Goal: Task Accomplishment & Management: Use online tool/utility

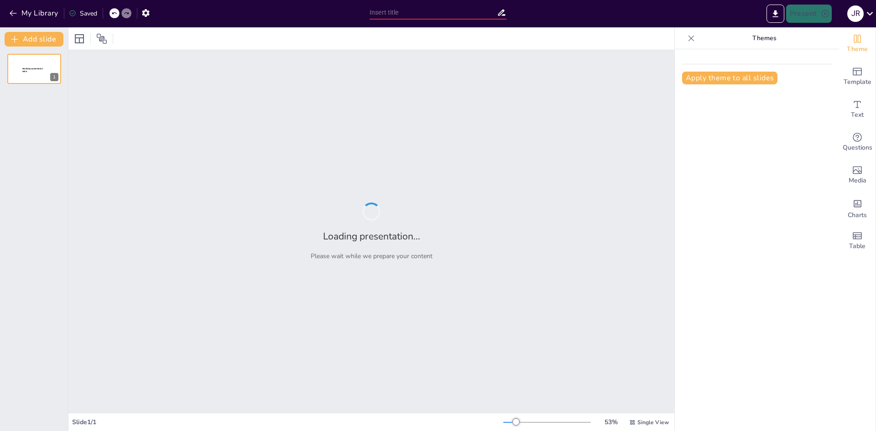
type input "Imported Descripcion_Sistema_BoldCo.pptx"
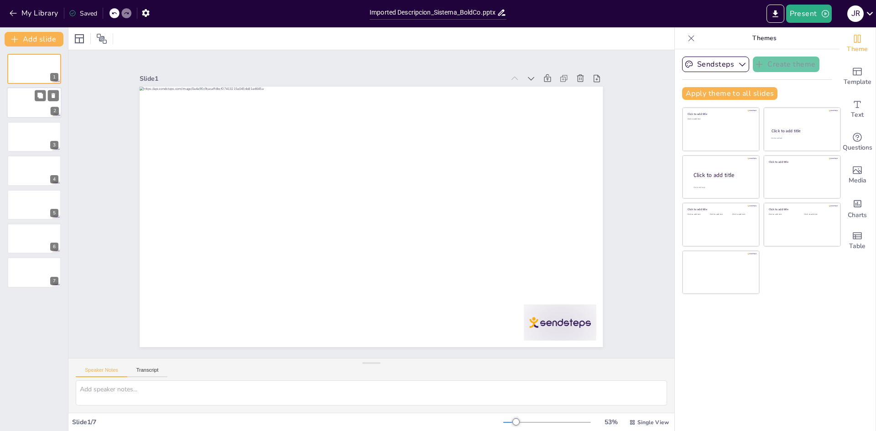
click at [24, 105] on div at bounding box center [34, 103] width 55 height 31
click at [282, 158] on div at bounding box center [361, 212] width 503 height 518
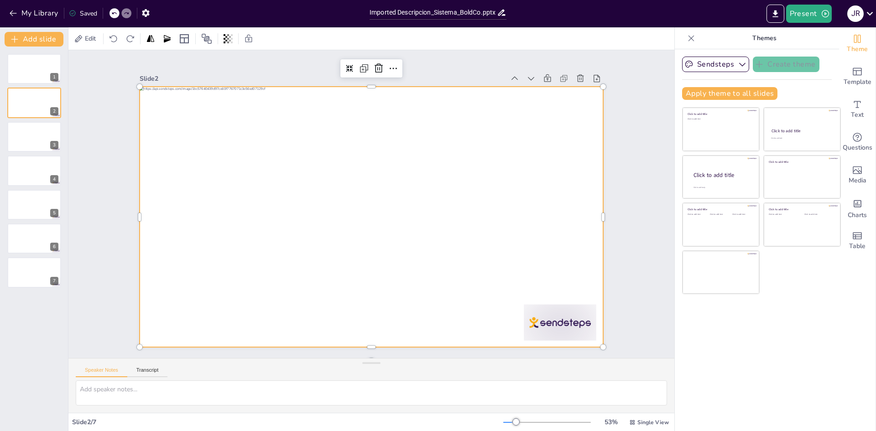
click at [296, 122] on div at bounding box center [364, 214] width 528 height 483
click at [298, 116] on div at bounding box center [375, 216] width 521 height 391
click at [298, 116] on div at bounding box center [363, 213] width 518 height 503
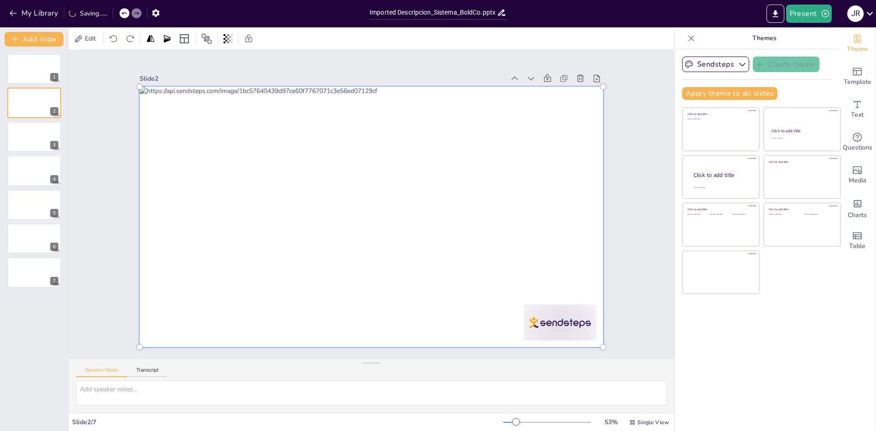
click at [413, 229] on div at bounding box center [374, 217] width 520 height 364
click at [413, 229] on div at bounding box center [359, 200] width 405 height 535
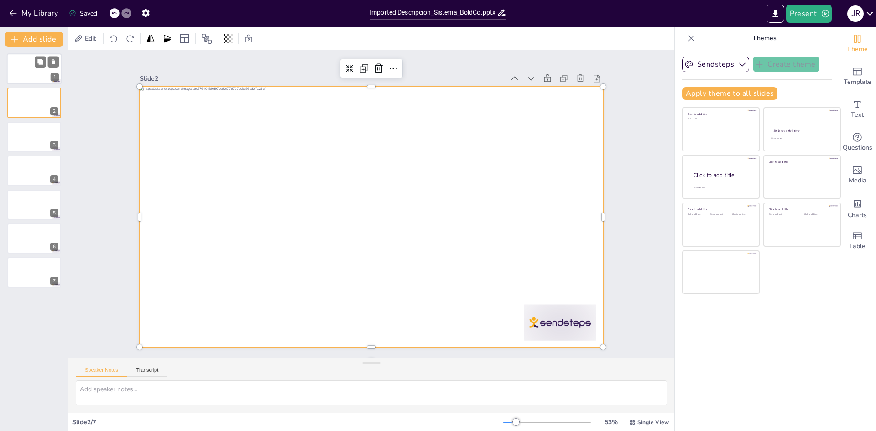
click at [22, 68] on div at bounding box center [34, 68] width 55 height 31
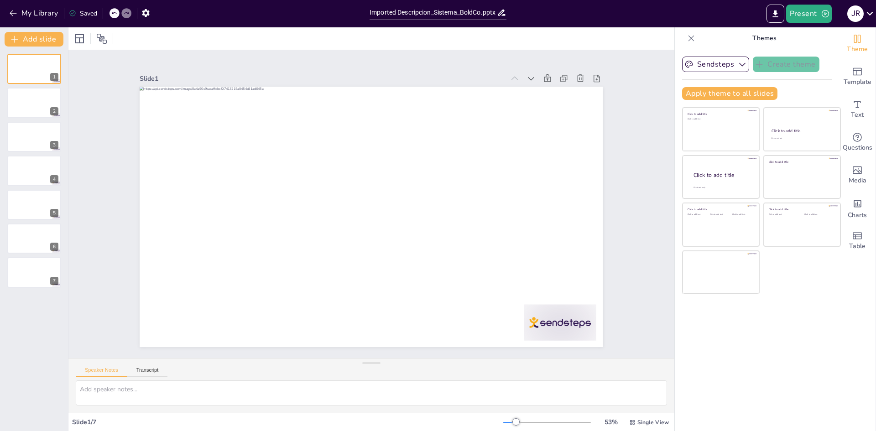
click at [250, 183] on div at bounding box center [364, 214] width 528 height 483
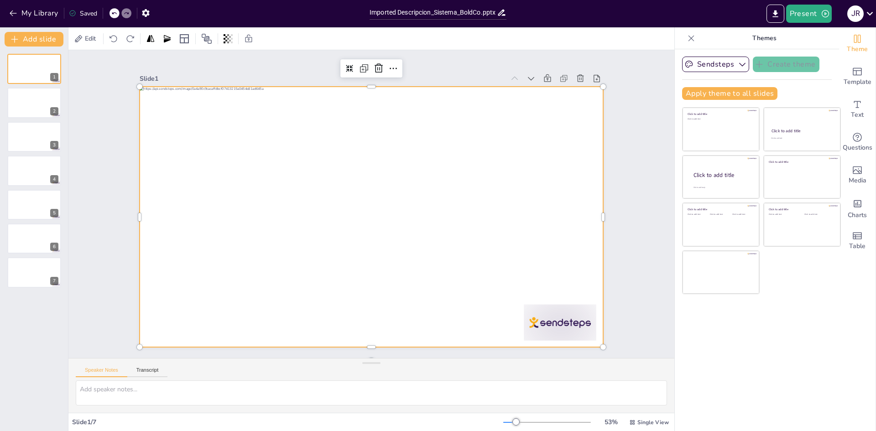
click at [368, 213] on div at bounding box center [366, 192] width 529 height 426
click at [716, 62] on button "Sendsteps" at bounding box center [715, 65] width 67 height 16
click at [802, 318] on div "Sendsteps Create theme Apply theme to all slides Click to add title Click to ad…" at bounding box center [757, 240] width 164 height 382
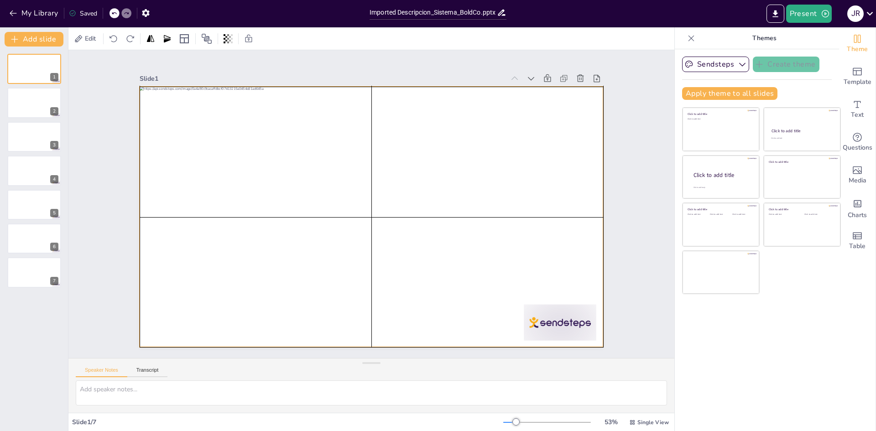
click at [266, 300] on div at bounding box center [359, 208] width 391 height 521
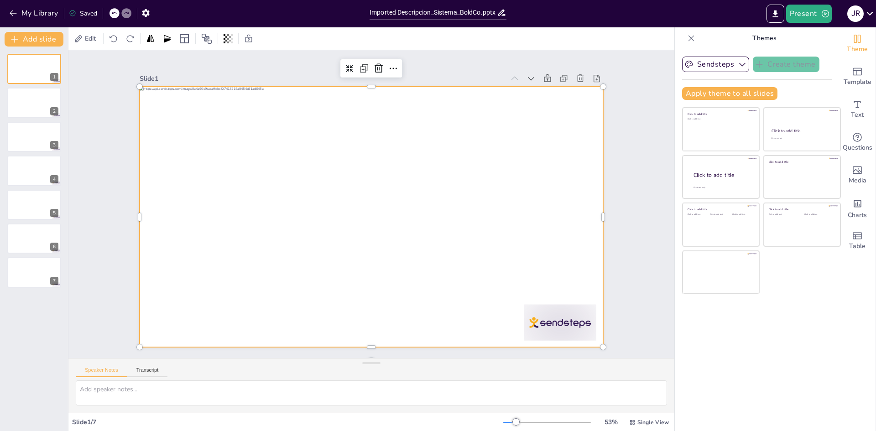
click at [288, 277] on div at bounding box center [383, 206] width 307 height 488
click at [288, 277] on div at bounding box center [360, 212] width 483 height 528
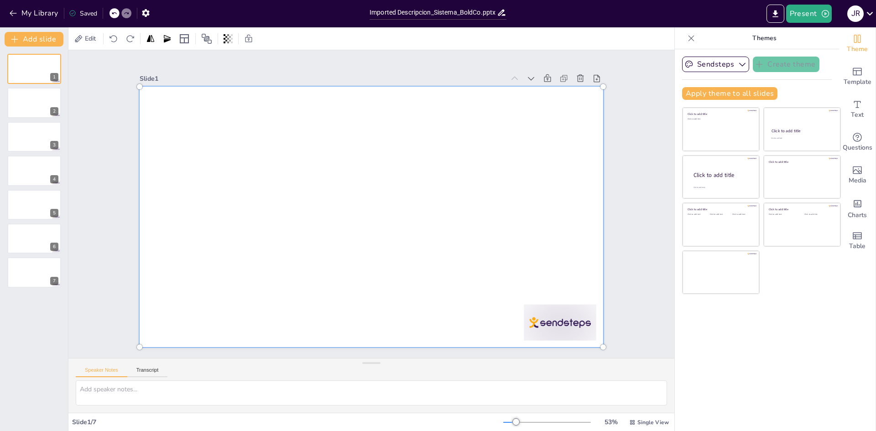
click at [158, 366] on div "Speaker Notes Transcript" at bounding box center [122, 371] width 92 height 12
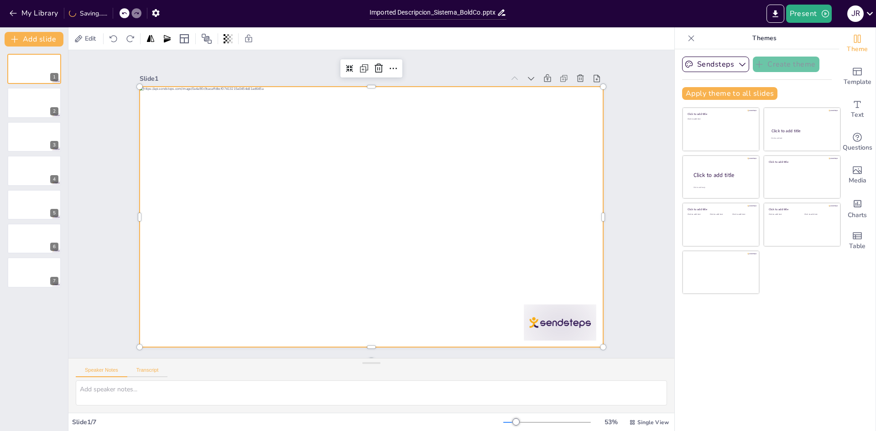
click at [156, 370] on button "Transcript" at bounding box center [147, 372] width 41 height 10
click at [88, 371] on button "Speaker Notes" at bounding box center [102, 372] width 52 height 10
click at [6, 5] on div "My Library Saved" at bounding box center [77, 13] width 154 height 16
click at [11, 15] on icon "button" at bounding box center [13, 13] width 9 height 9
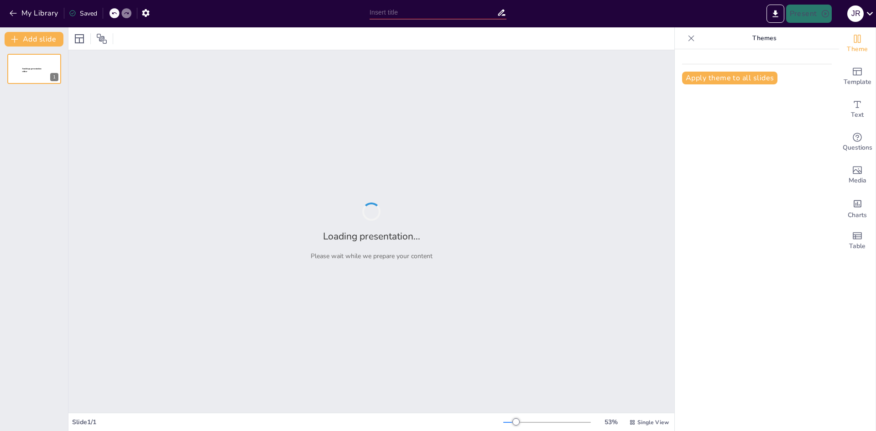
type input "Descripción sistema a simular: Proceso de abastecimiento de datáfonos en [DOMAI…"
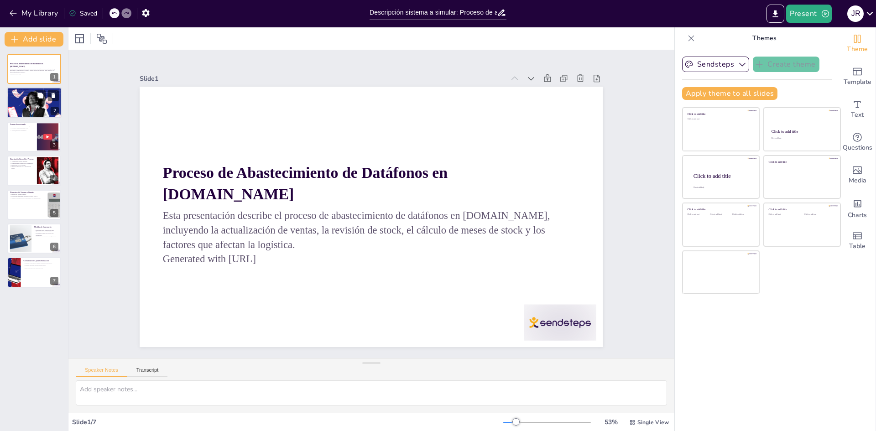
click at [35, 107] on div at bounding box center [34, 103] width 59 height 31
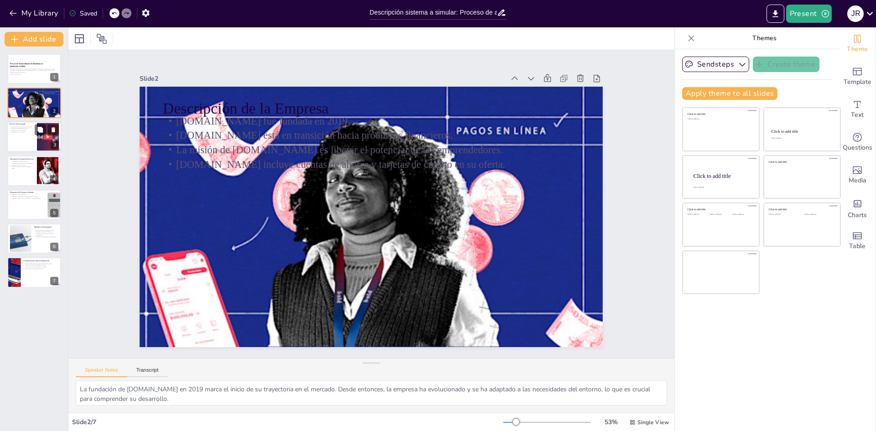
click at [24, 145] on div at bounding box center [34, 136] width 55 height 31
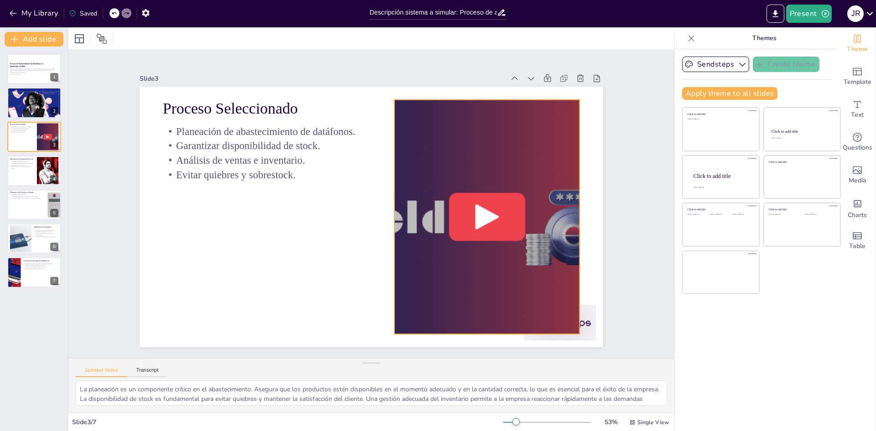
click at [463, 223] on div at bounding box center [485, 229] width 453 height 278
click at [21, 177] on div at bounding box center [34, 170] width 55 height 31
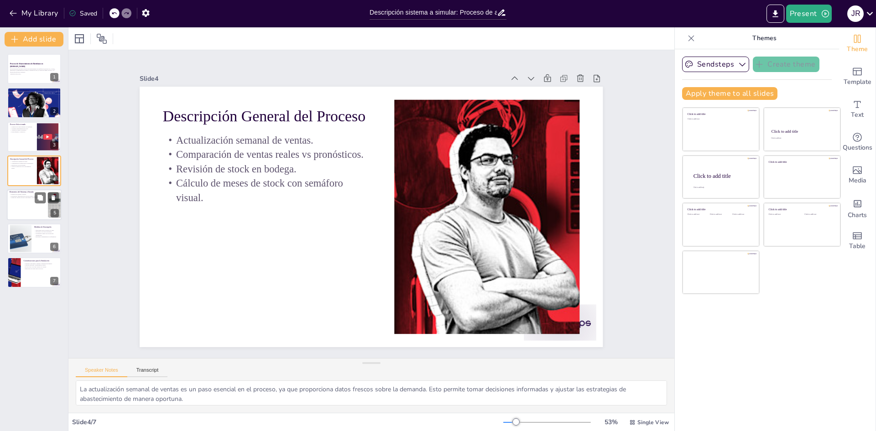
click at [21, 202] on div at bounding box center [34, 204] width 55 height 31
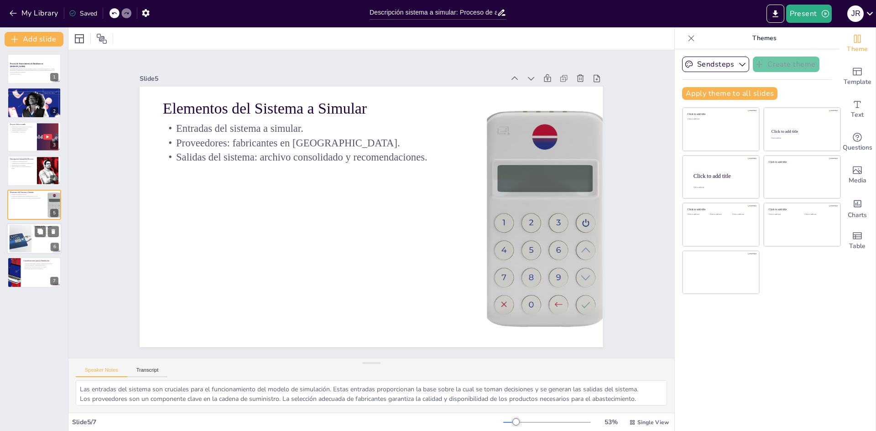
click at [31, 240] on div at bounding box center [34, 238] width 55 height 31
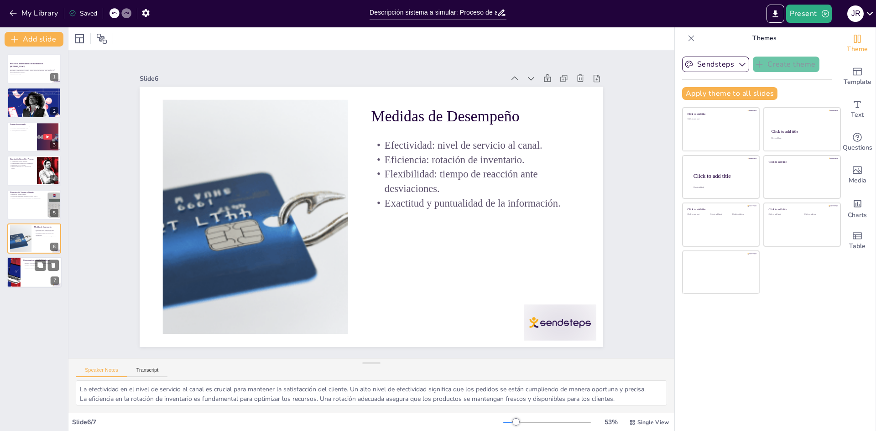
click at [26, 275] on div at bounding box center [34, 272] width 55 height 31
type textarea "Las variables controlables son aquellas que la empresa puede gestionar y ajusta…"
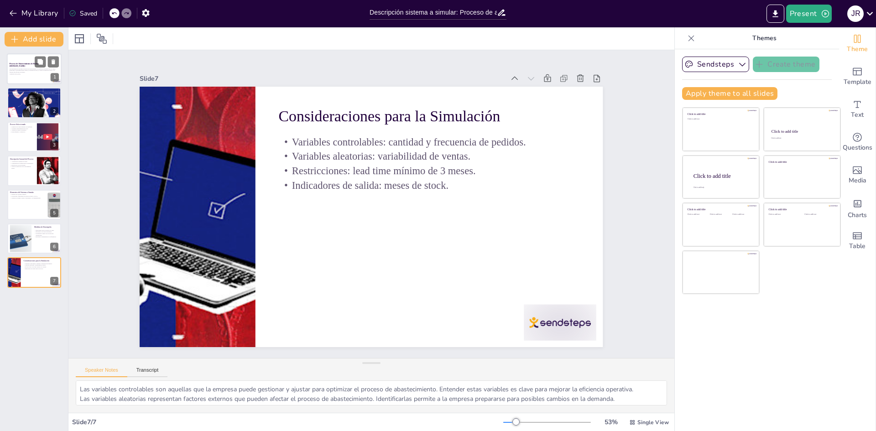
click at [18, 68] on p "Esta presentación describe el proceso de abastecimiento de datáfonos en Bold.Co…" at bounding box center [34, 70] width 49 height 5
